Goal: Navigation & Orientation: Find specific page/section

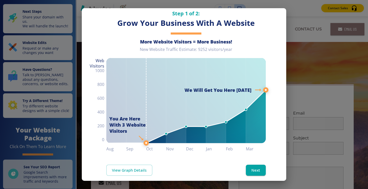
scroll to position [16, 0]
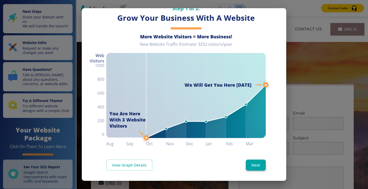
click at [256, 162] on button "Next" at bounding box center [256, 165] width 20 height 11
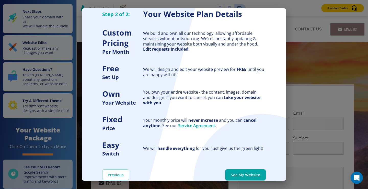
scroll to position [0, 0]
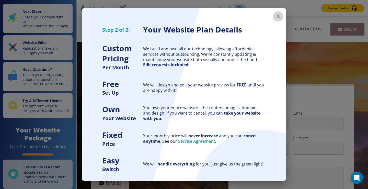
click at [276, 15] on icon "button" at bounding box center [278, 16] width 6 height 6
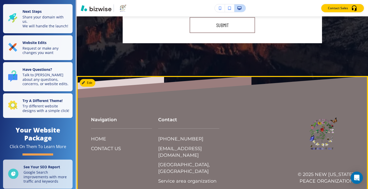
scroll to position [2419, 0]
